Goal: Navigation & Orientation: Find specific page/section

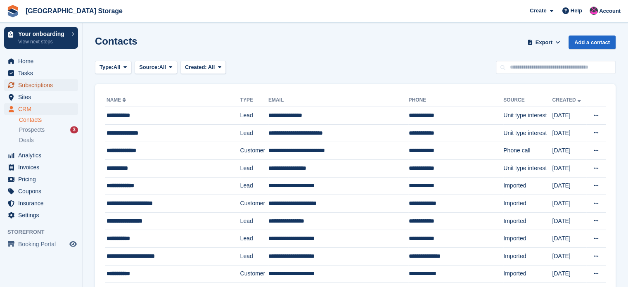
click at [38, 83] on span "Subscriptions" at bounding box center [43, 85] width 50 height 12
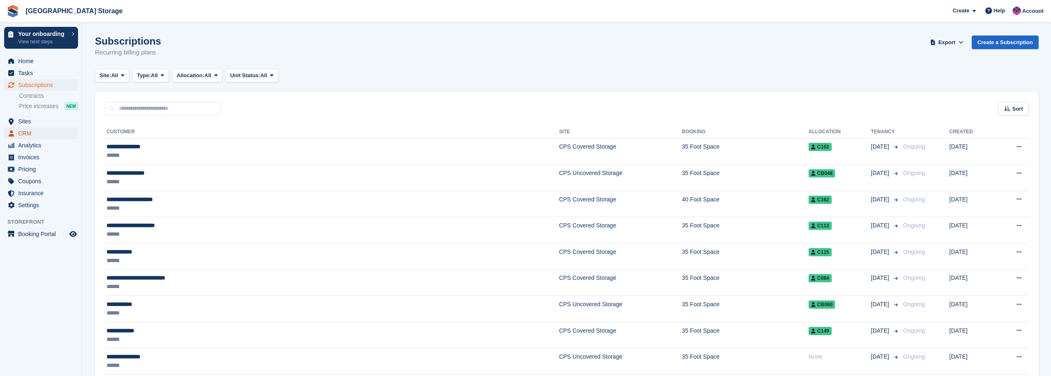
click at [26, 135] on span "CRM" at bounding box center [43, 134] width 50 height 12
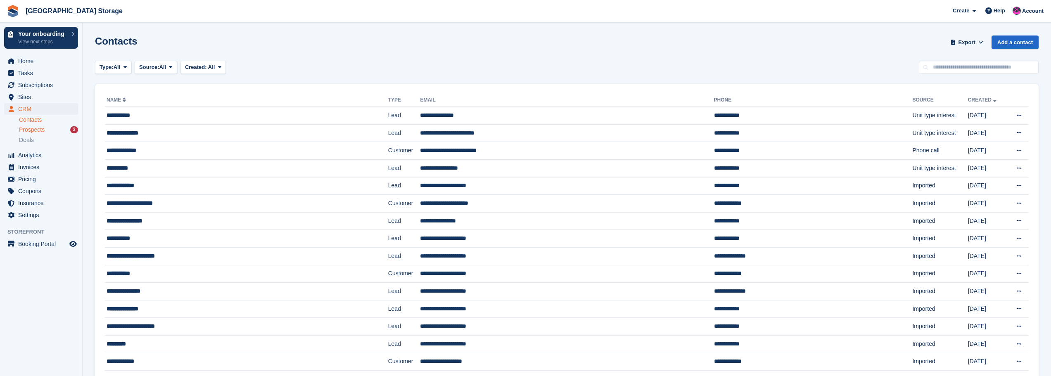
click at [36, 127] on span "Prospects" at bounding box center [32, 130] width 26 height 8
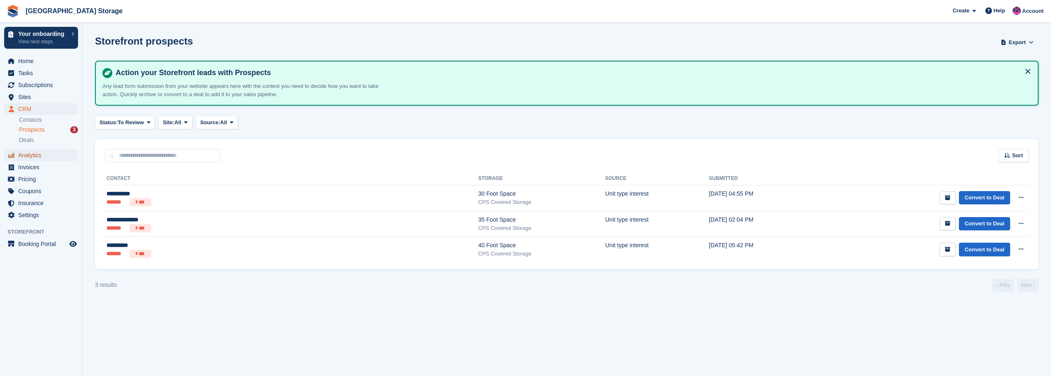
click at [32, 155] on span "Analytics" at bounding box center [43, 156] width 50 height 12
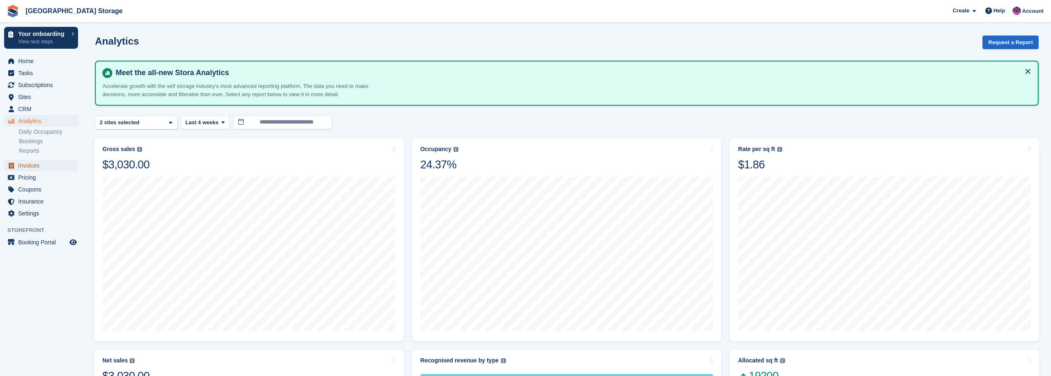
click at [28, 168] on span "Invoices" at bounding box center [43, 166] width 50 height 12
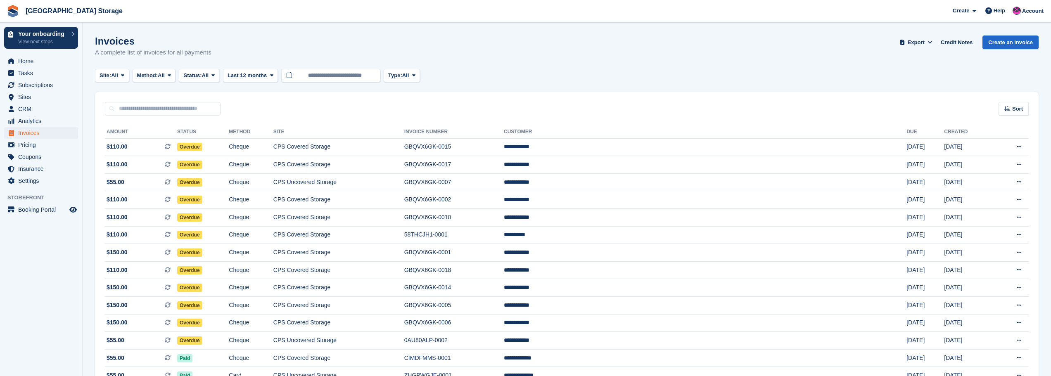
click at [628, 62] on div "Invoices A complete list of invoices for all payments Export Export Invoices Ex…" at bounding box center [567, 52] width 944 height 32
